Goal: Task Accomplishment & Management: Manage account settings

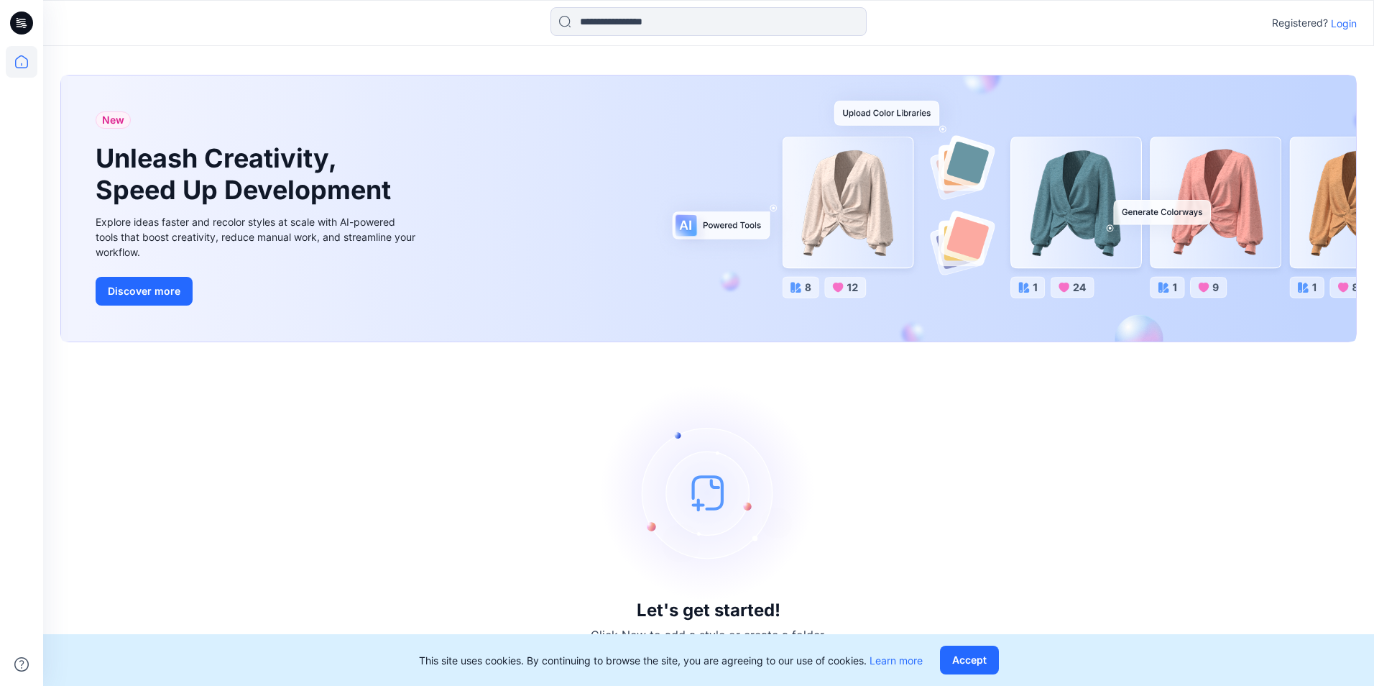
click at [1343, 21] on p "Login" at bounding box center [1344, 23] width 26 height 15
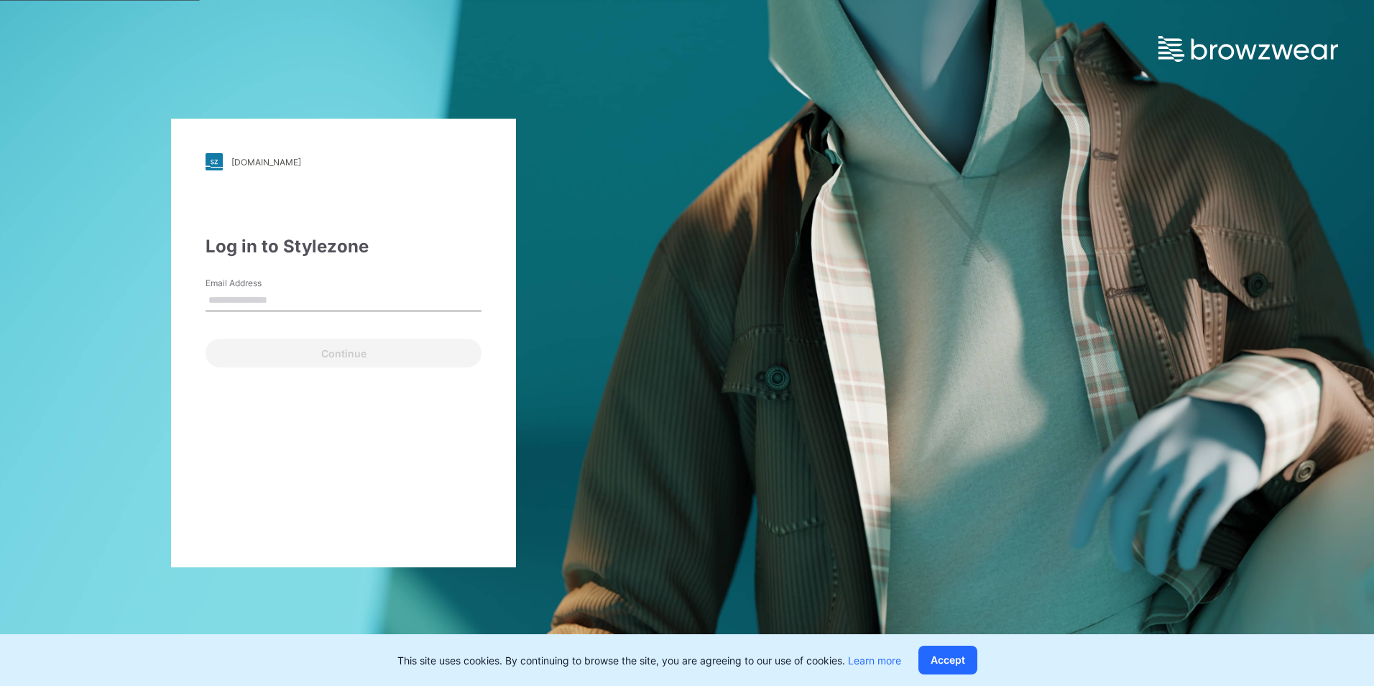
click at [268, 293] on input "Email Address" at bounding box center [344, 301] width 276 height 22
type input "**********"
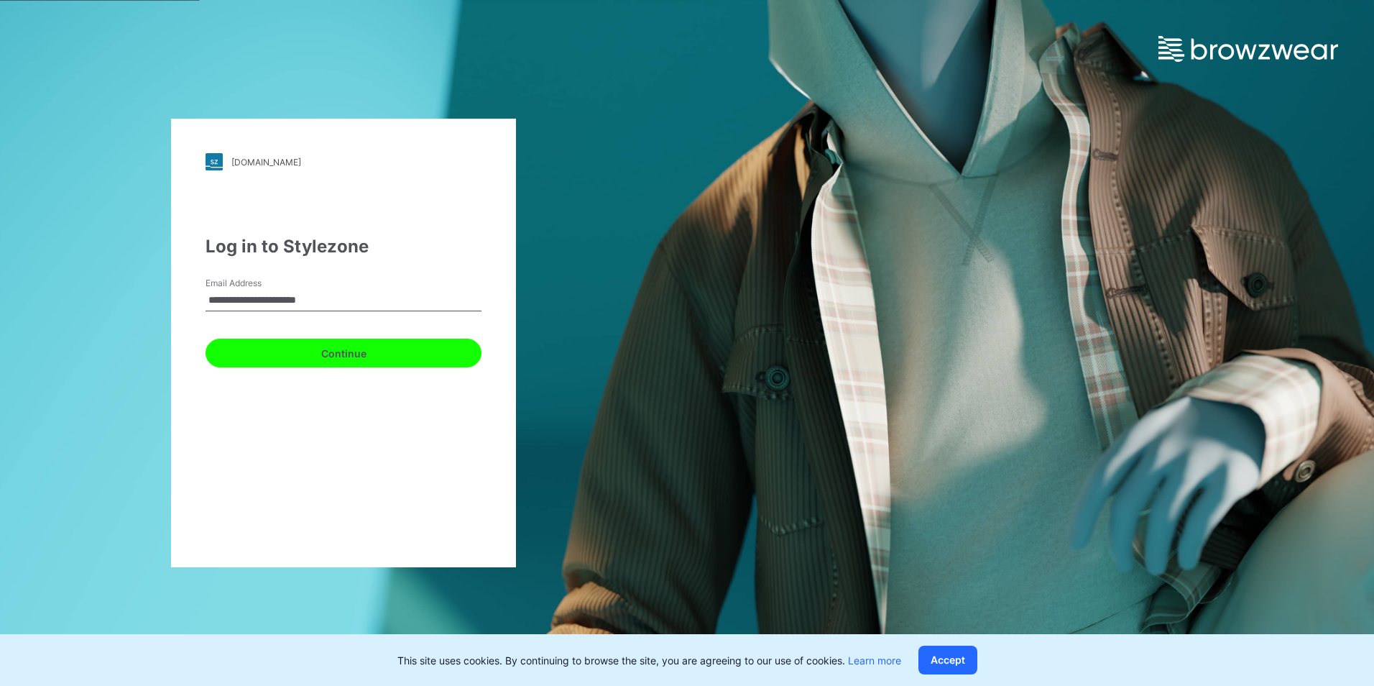
click at [323, 354] on button "Continue" at bounding box center [344, 353] width 276 height 29
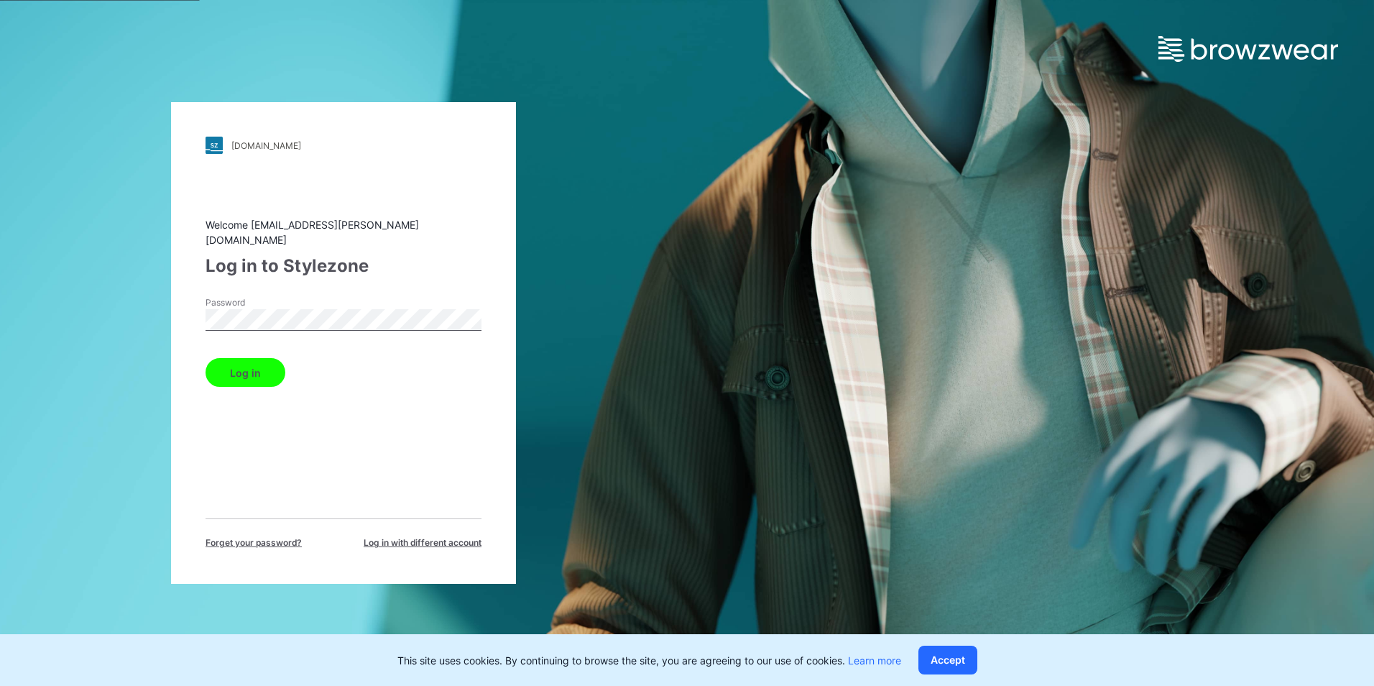
click at [262, 358] on button "Log in" at bounding box center [246, 372] width 80 height 29
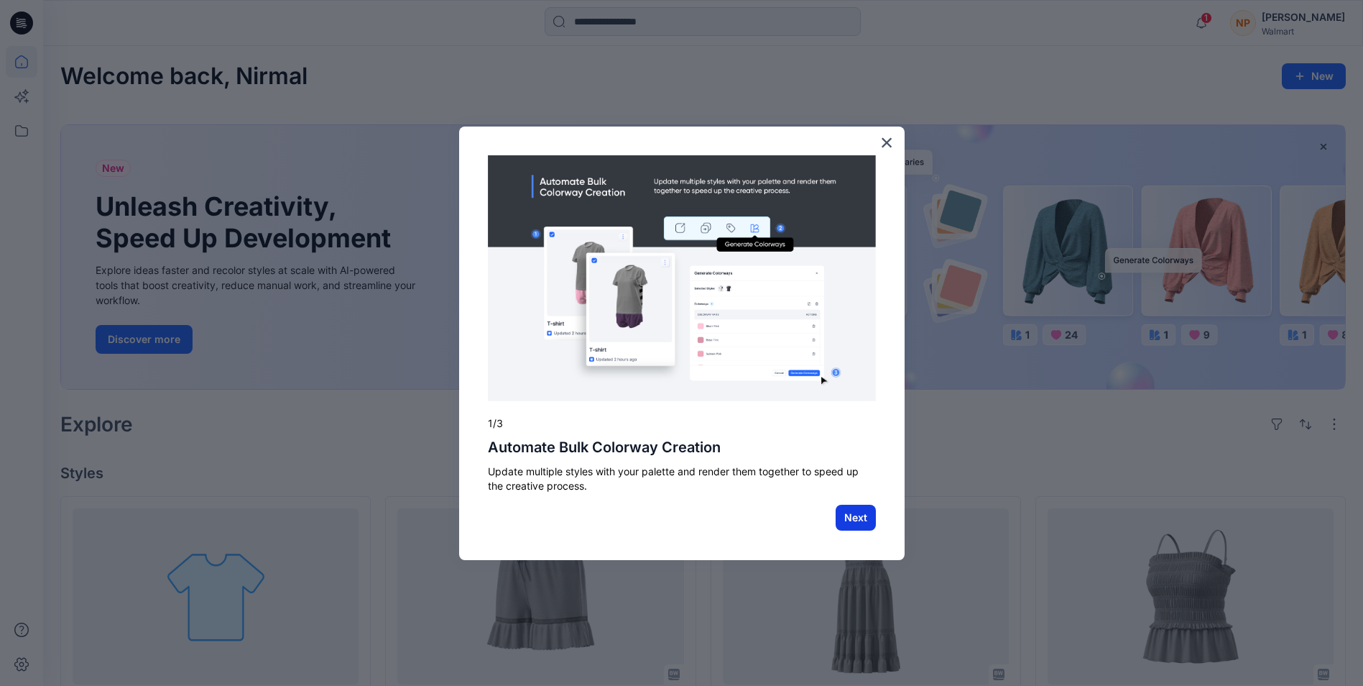
click at [855, 516] on button "Next" at bounding box center [856, 518] width 40 height 26
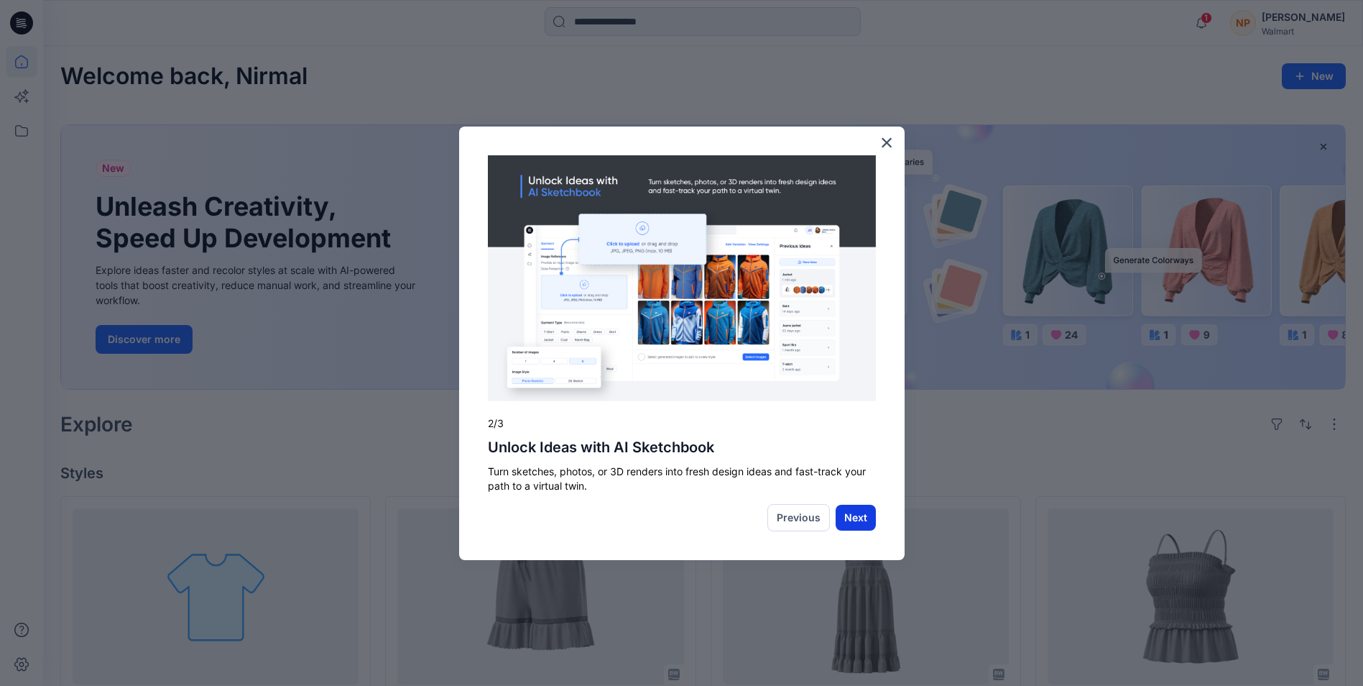
click at [850, 519] on button "Next" at bounding box center [856, 518] width 40 height 26
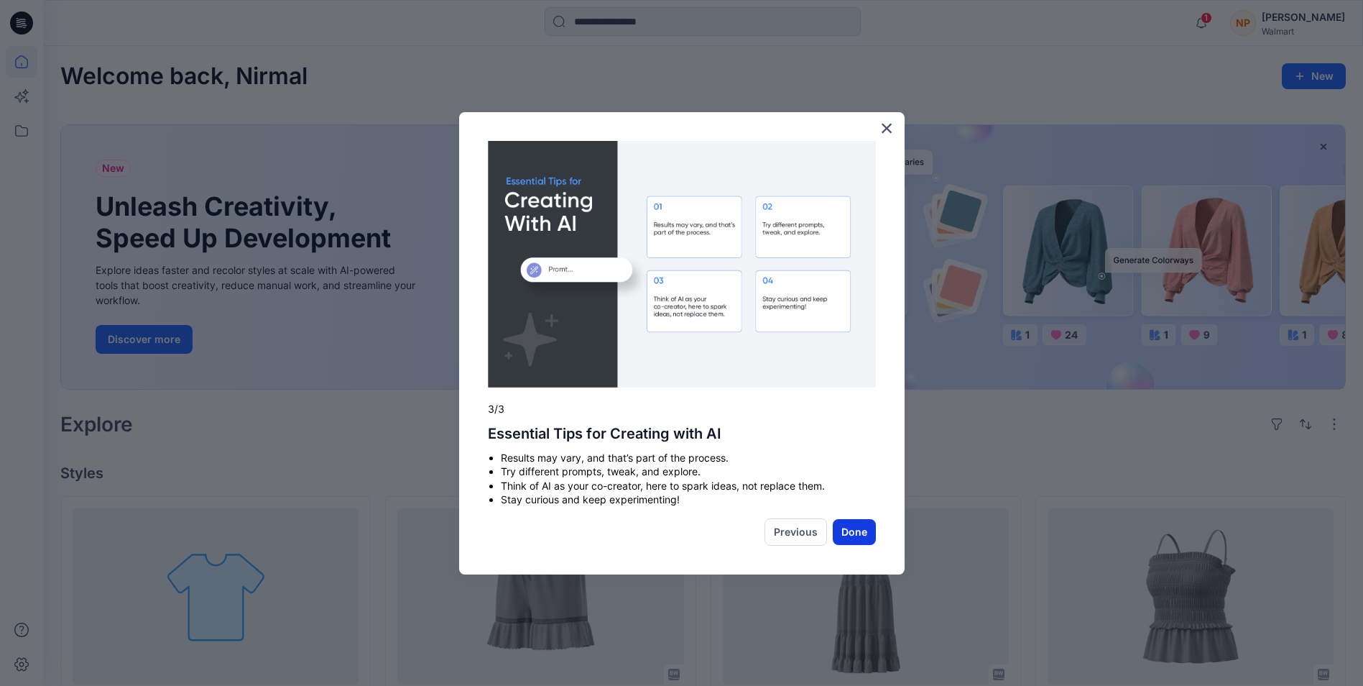
click at [849, 539] on button "Done" at bounding box center [854, 532] width 43 height 26
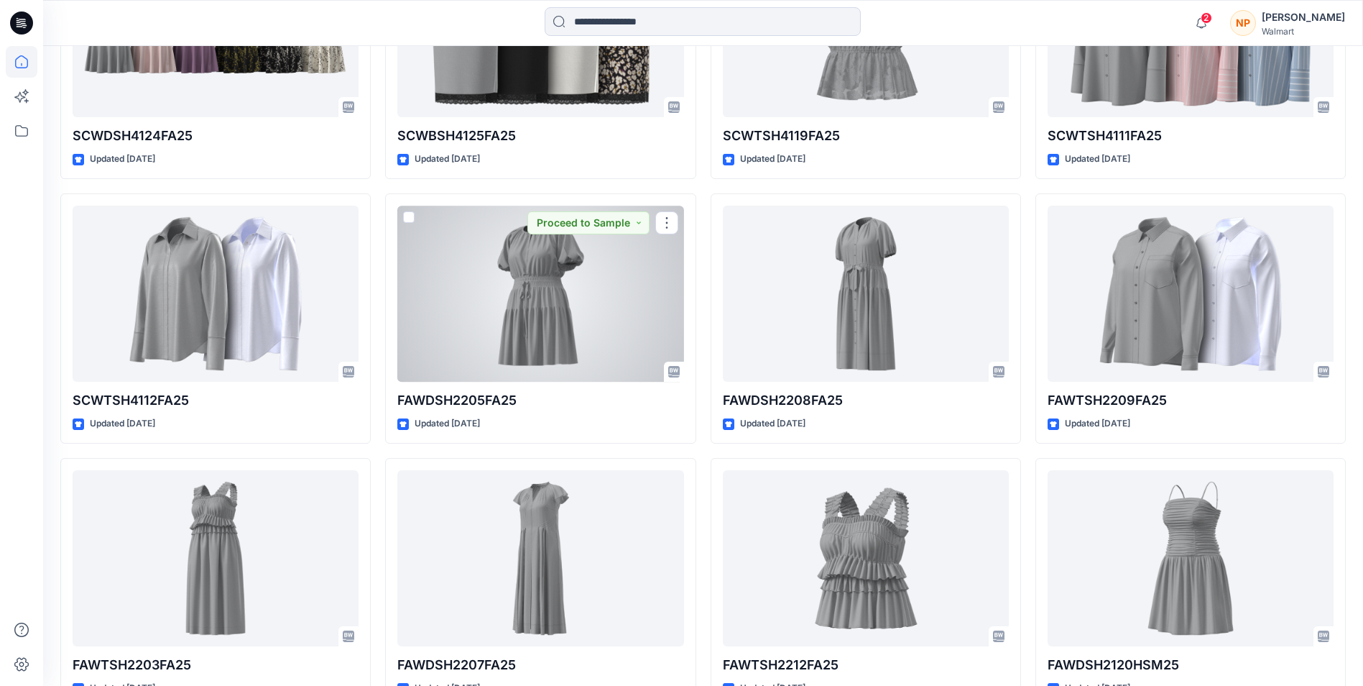
scroll to position [10972, 0]
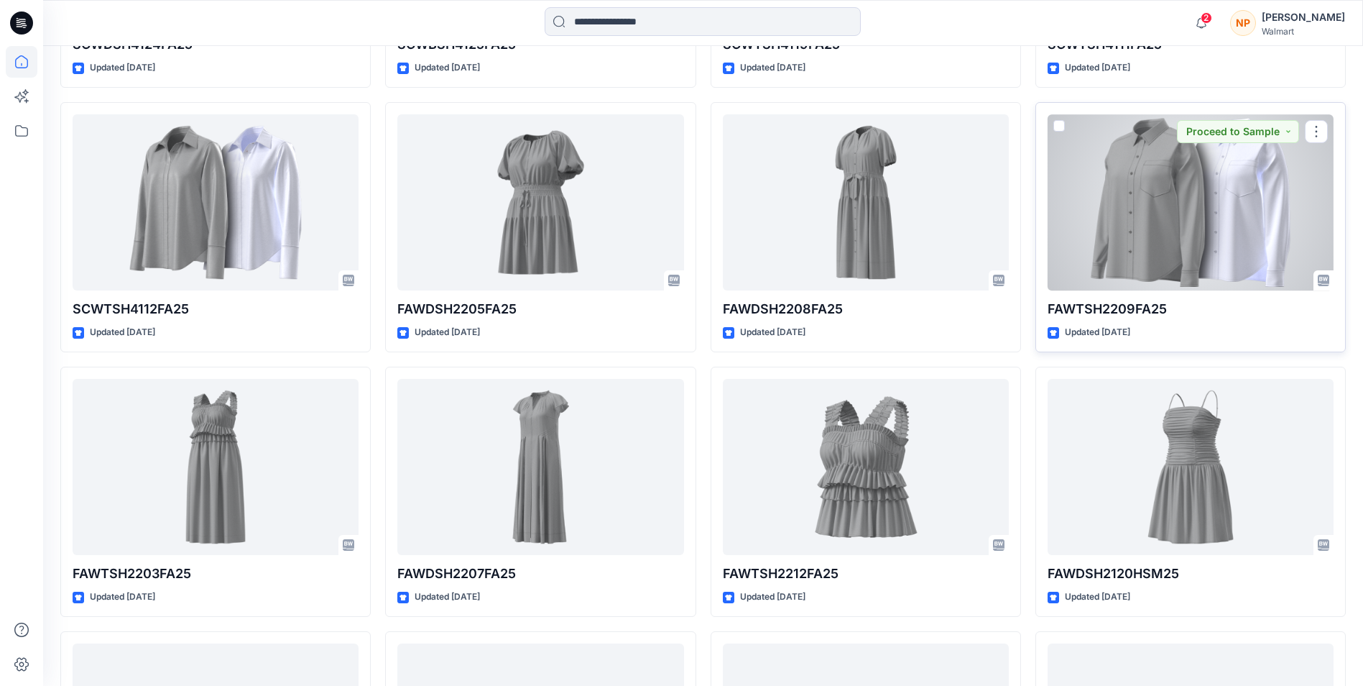
click at [1243, 206] on div at bounding box center [1191, 202] width 286 height 176
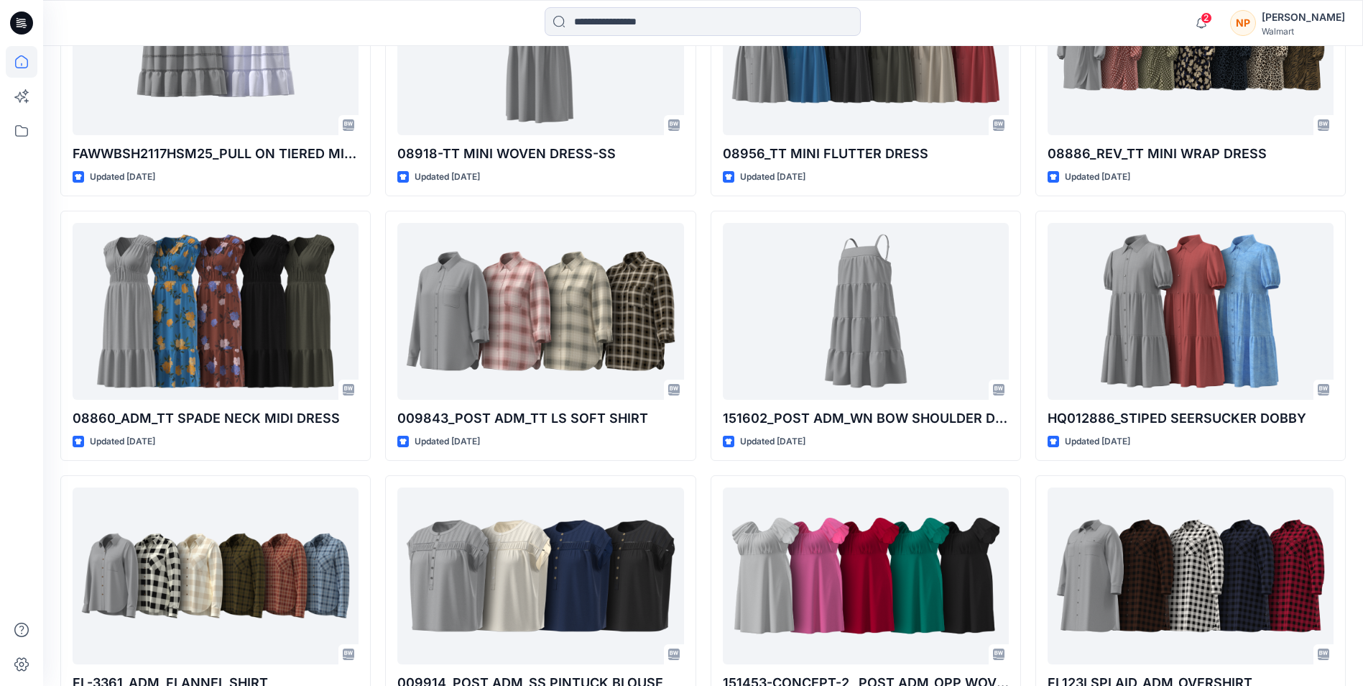
scroll to position [9012, 0]
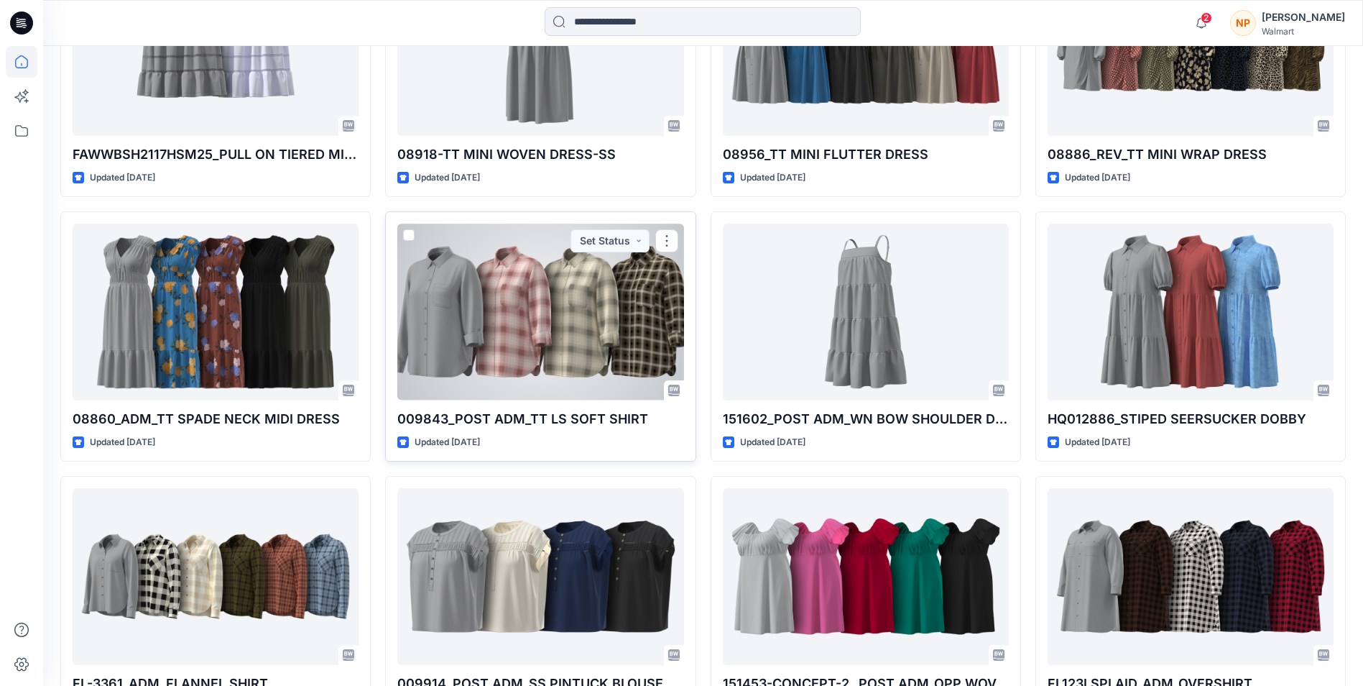
click at [522, 371] on div at bounding box center [540, 312] width 286 height 176
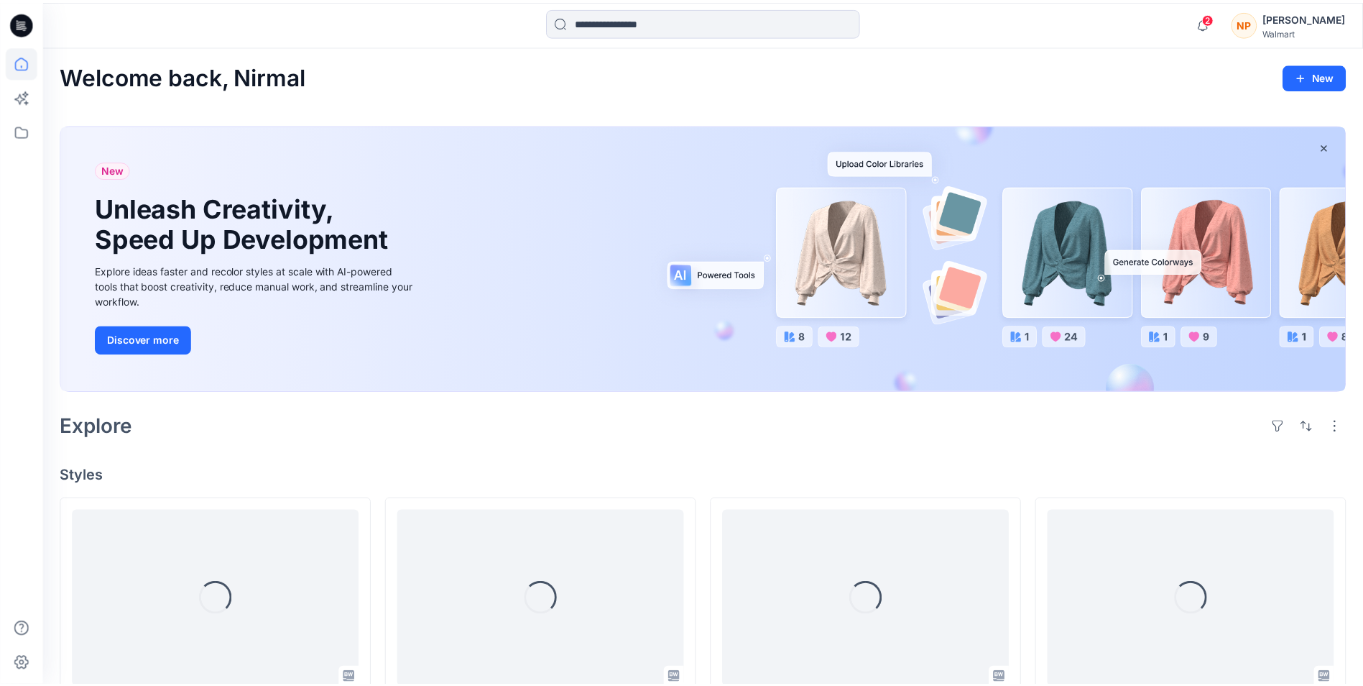
scroll to position [9012, 0]
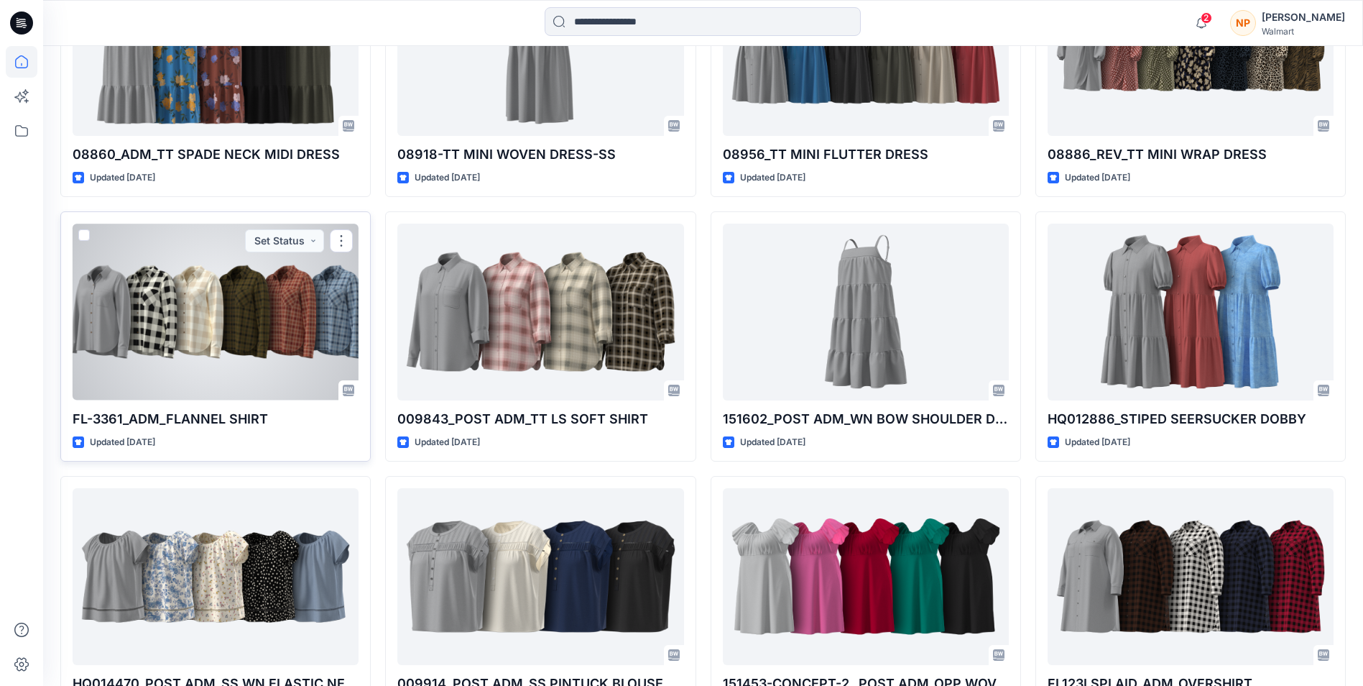
click at [172, 296] on div at bounding box center [216, 312] width 286 height 176
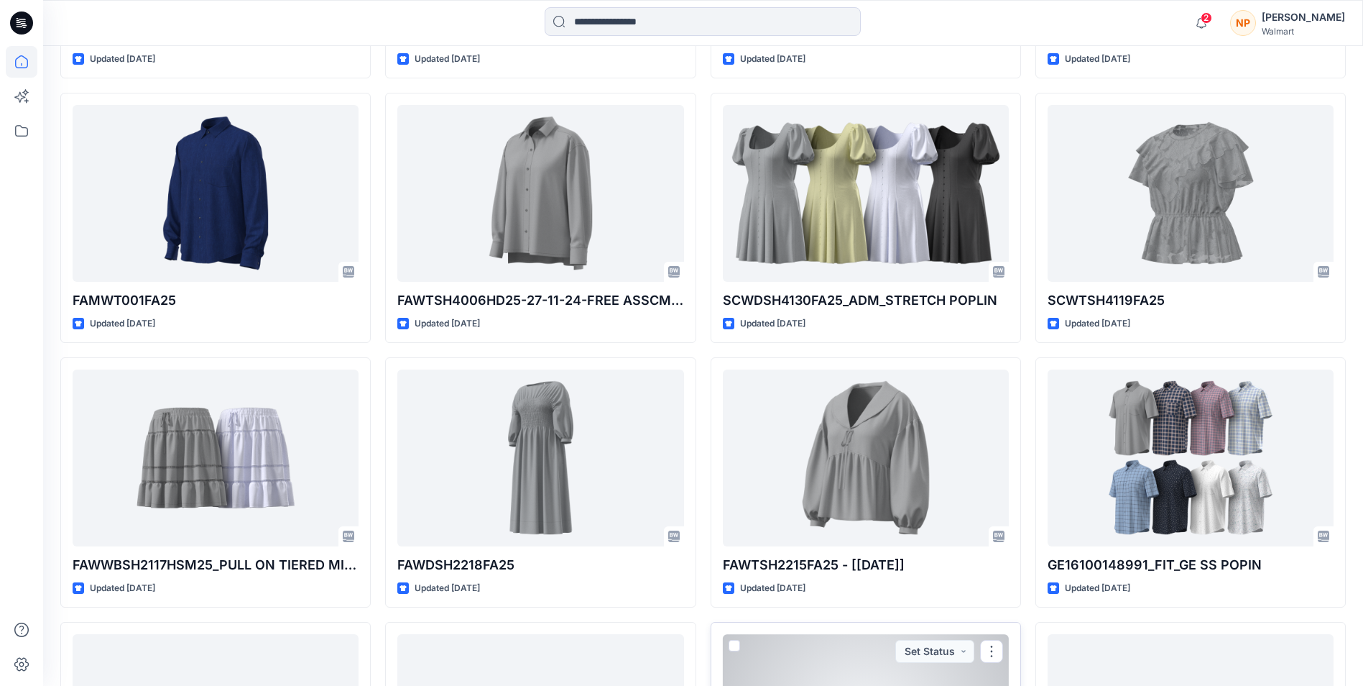
scroll to position [8293, 0]
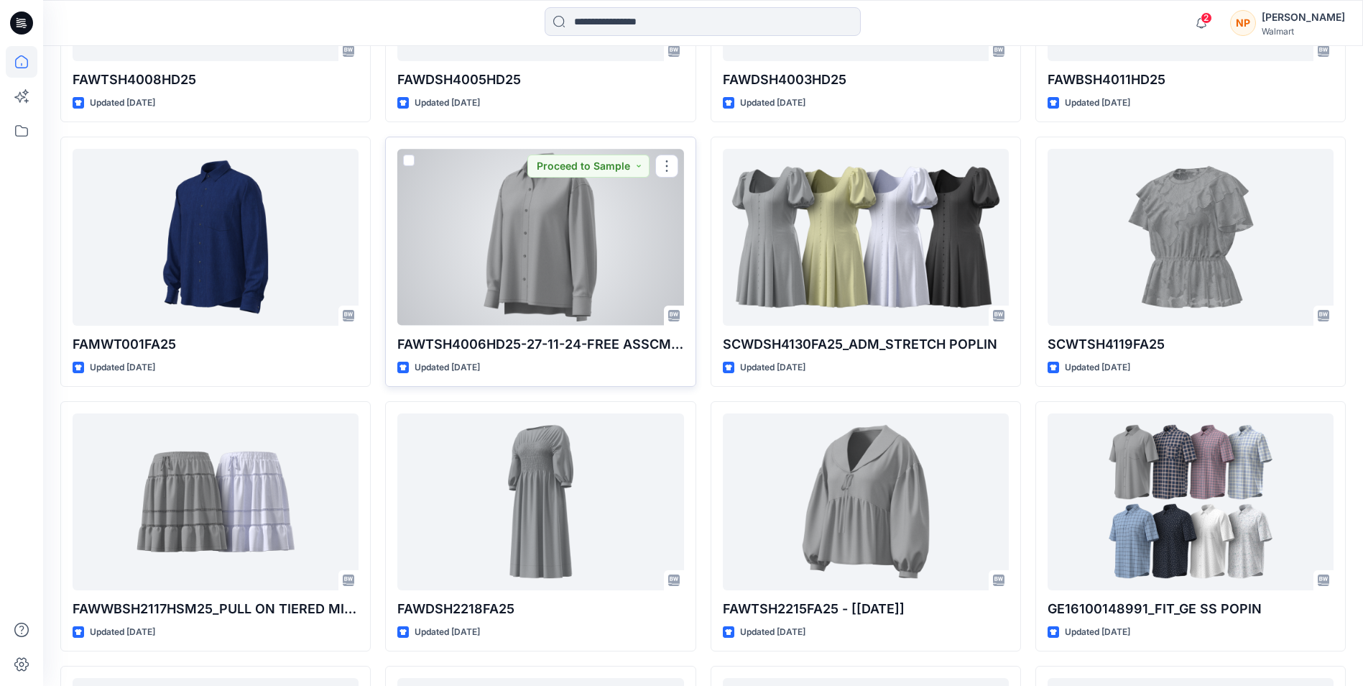
click at [496, 280] on div at bounding box center [540, 237] width 286 height 176
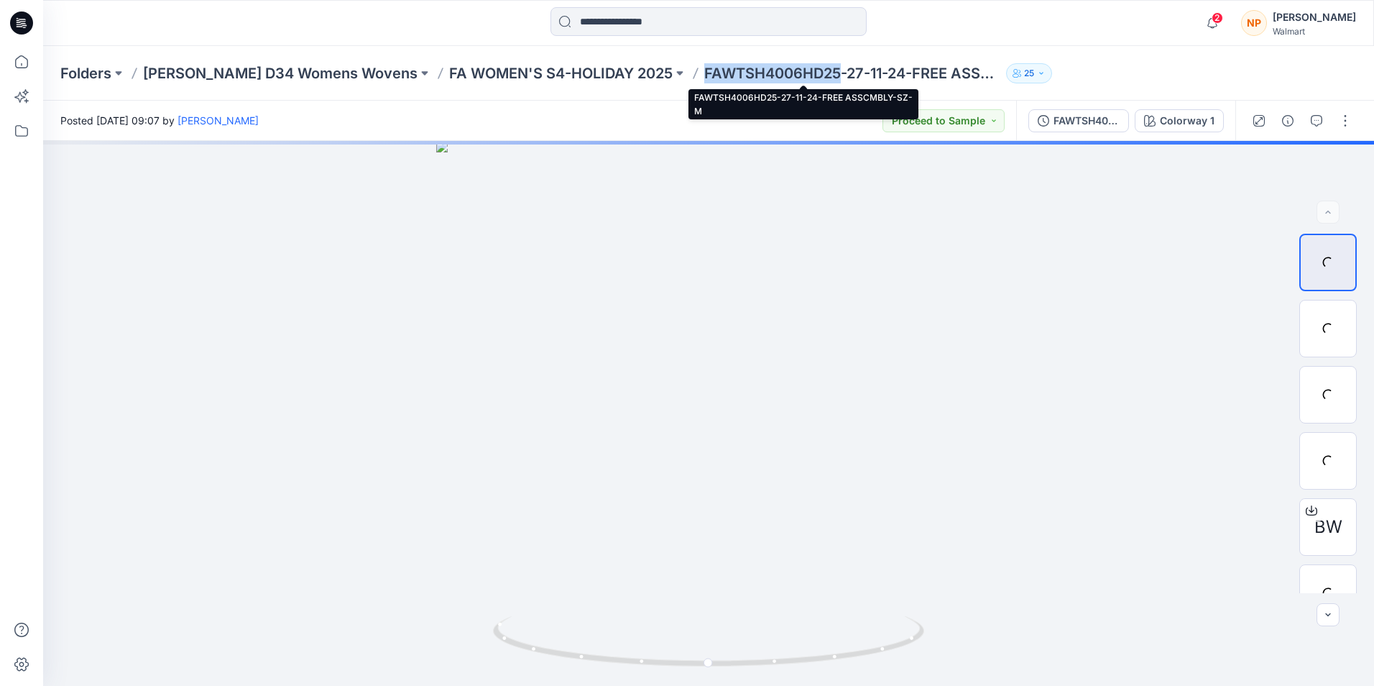
drag, startPoint x: 655, startPoint y: 69, endPoint x: 791, endPoint y: 73, distance: 135.2
click at [791, 73] on p "FAWTSH4006HD25-27-11-24-FREE ASSCMBLY-SZ-M" at bounding box center [852, 73] width 296 height 20
copy p "FAWTSH4006HD25"
